Goal: Information Seeking & Learning: Learn about a topic

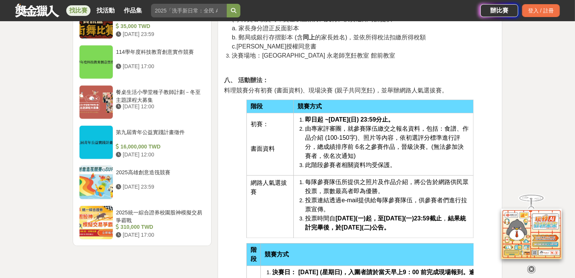
click at [364, 130] on span "由專家評審團，就參賽隊伍繳交之報名資料，包括：食譜、作品介紹 (100-150字)、照片等內容，依初選評分標準進行評分，總成績排序前 6名之參賽作品，晉級決賽…" at bounding box center [387, 142] width 164 height 34
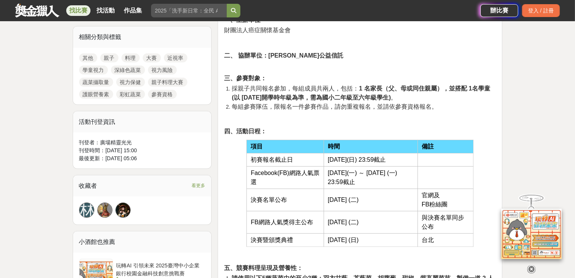
scroll to position [247, 0]
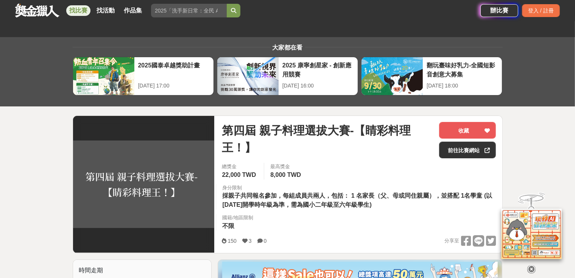
scroll to position [70, 0]
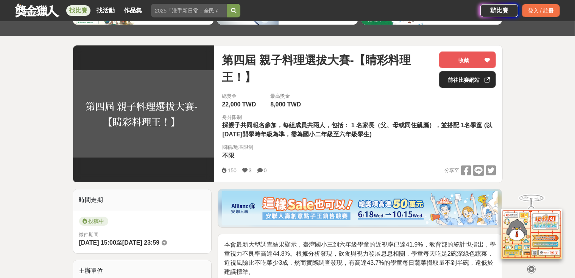
click at [449, 79] on link "前往比賽網站" at bounding box center [467, 79] width 57 height 17
click at [99, 7] on link "找活動" at bounding box center [106, 10] width 24 height 11
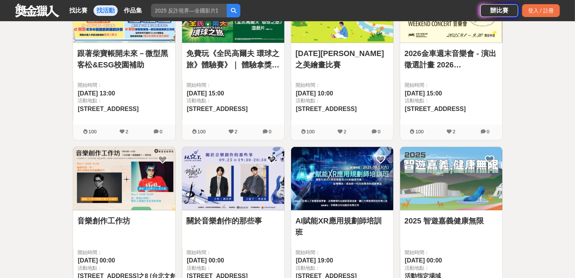
scroll to position [318, 0]
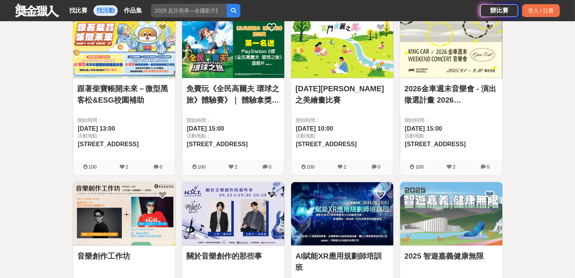
click at [255, 86] on link "免費玩《全民高爾夫 環球之旅》體驗賽》｜ 體驗拿獎金再送遊戲片" at bounding box center [233, 94] width 93 height 23
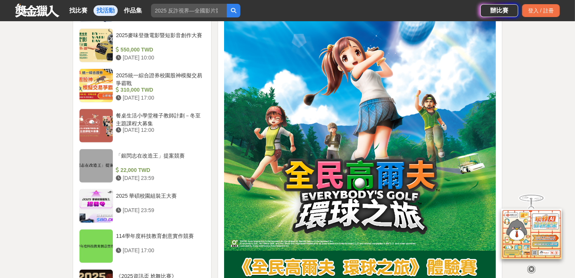
scroll to position [848, 0]
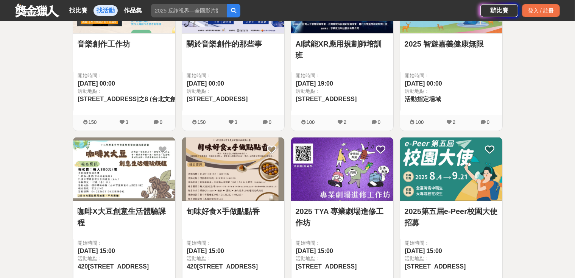
scroll to position [636, 0]
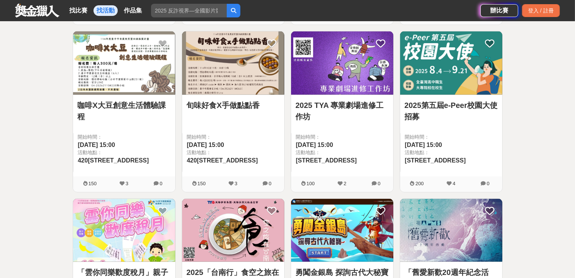
click at [147, 58] on img at bounding box center [124, 62] width 102 height 63
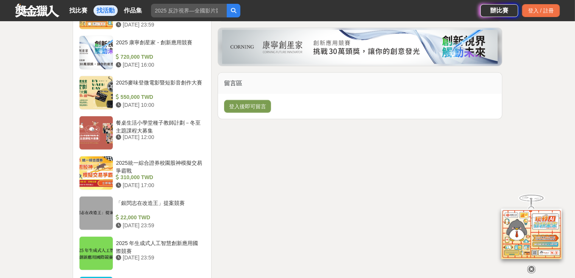
scroll to position [742, 0]
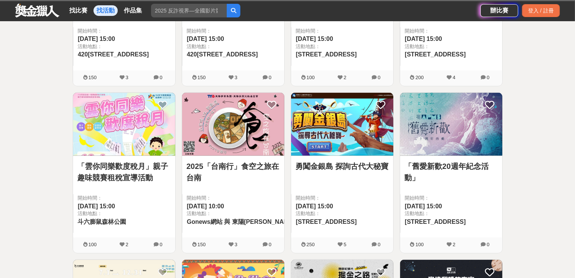
scroll to position [636, 0]
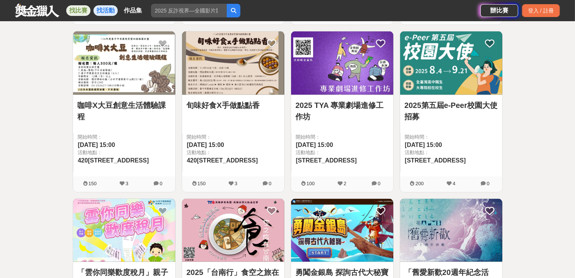
click at [75, 11] on link "找比賽" at bounding box center [78, 10] width 24 height 11
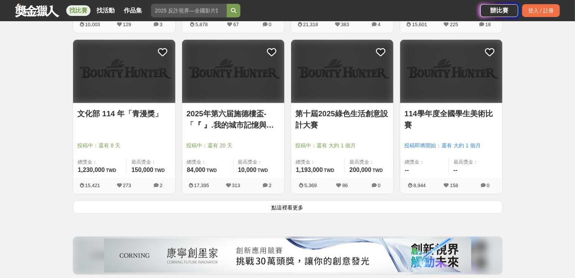
scroll to position [1066, 0]
